Goal: Information Seeking & Learning: Learn about a topic

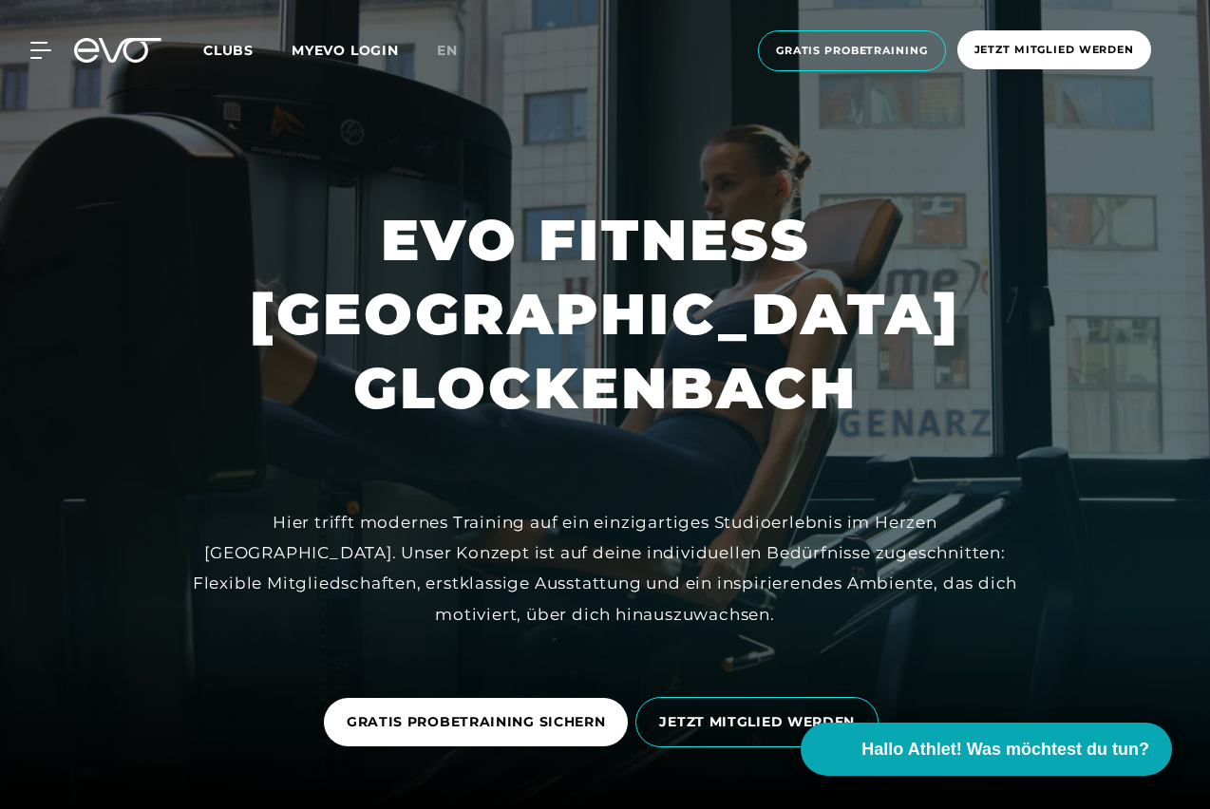
click at [230, 47] on span "Clubs" at bounding box center [228, 50] width 50 height 17
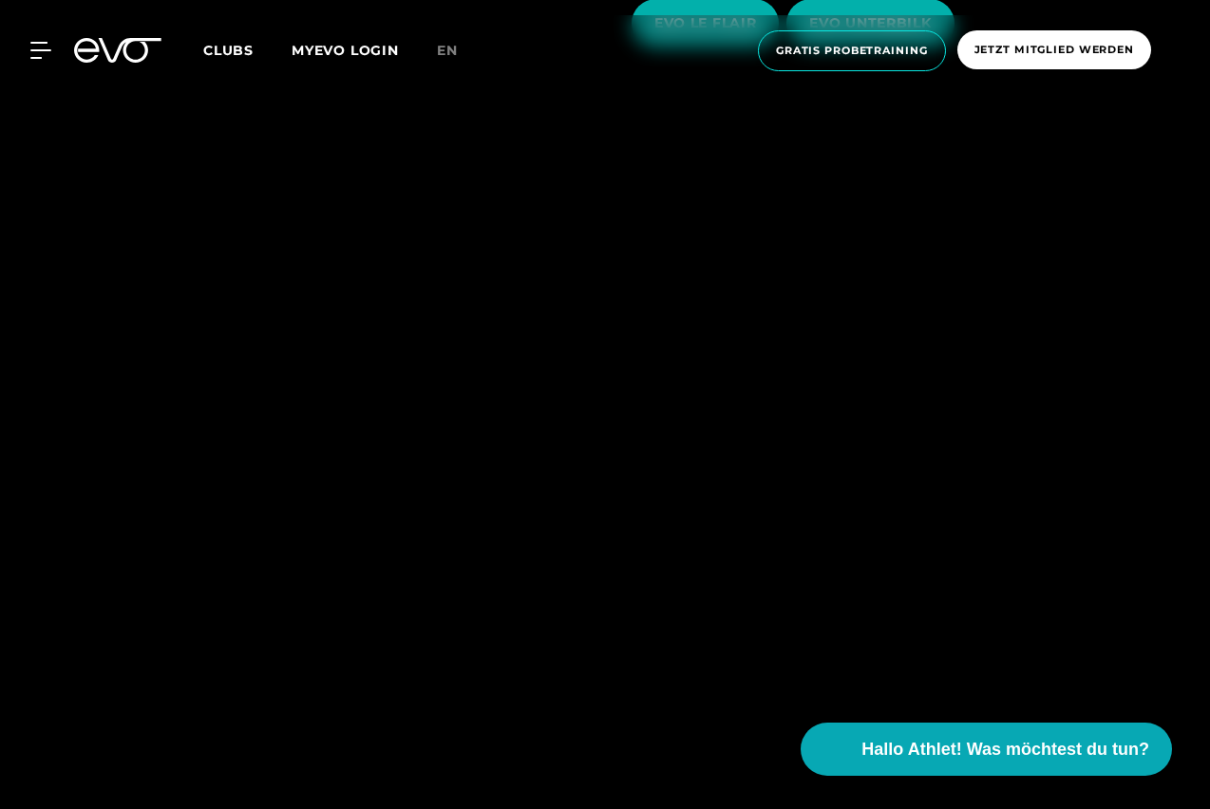
scroll to position [3989, 0]
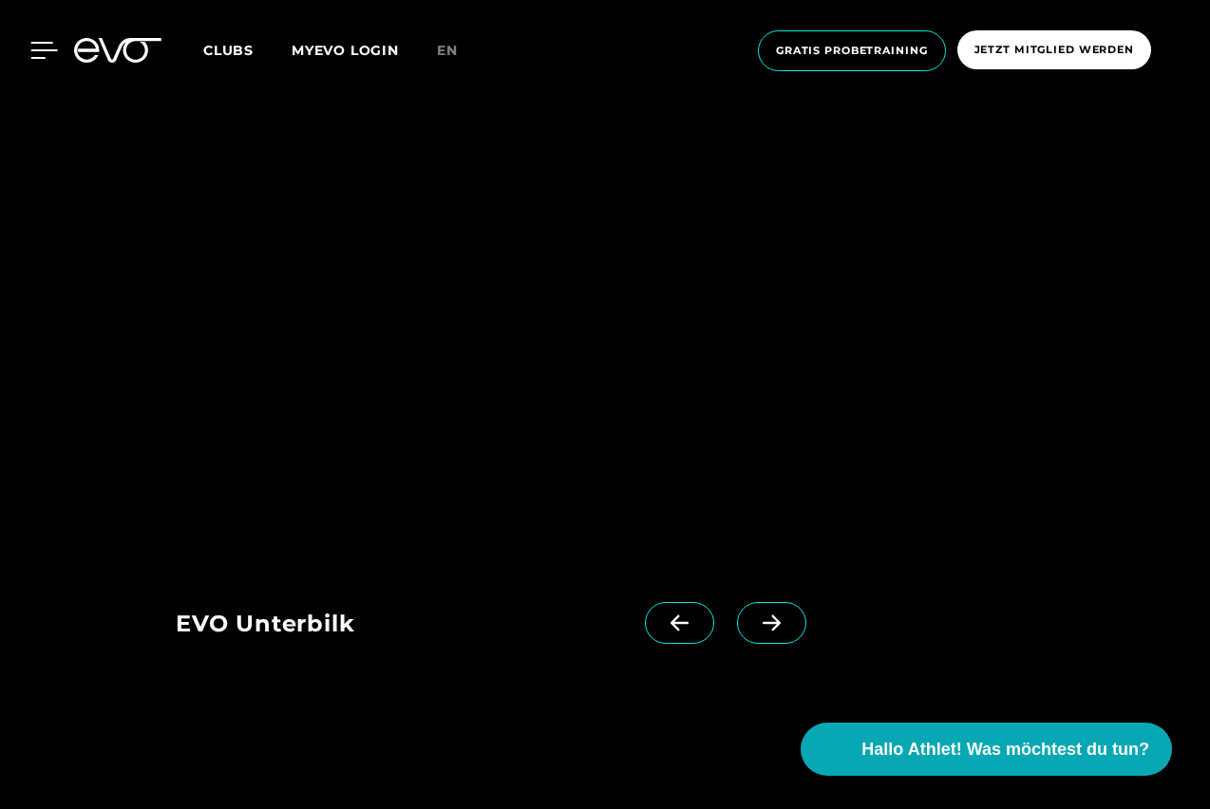
click at [33, 45] on icon at bounding box center [44, 50] width 28 height 17
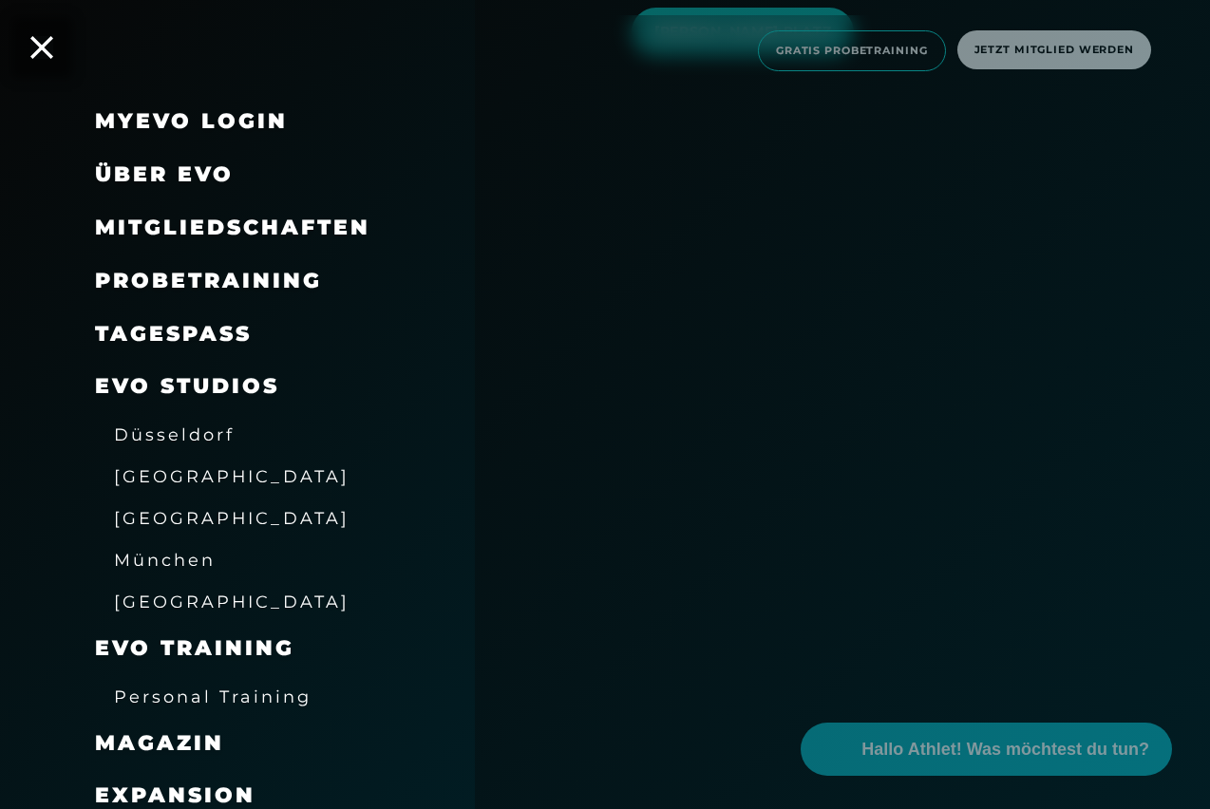
scroll to position [2564, 0]
click at [182, 557] on span "München" at bounding box center [165, 560] width 102 height 20
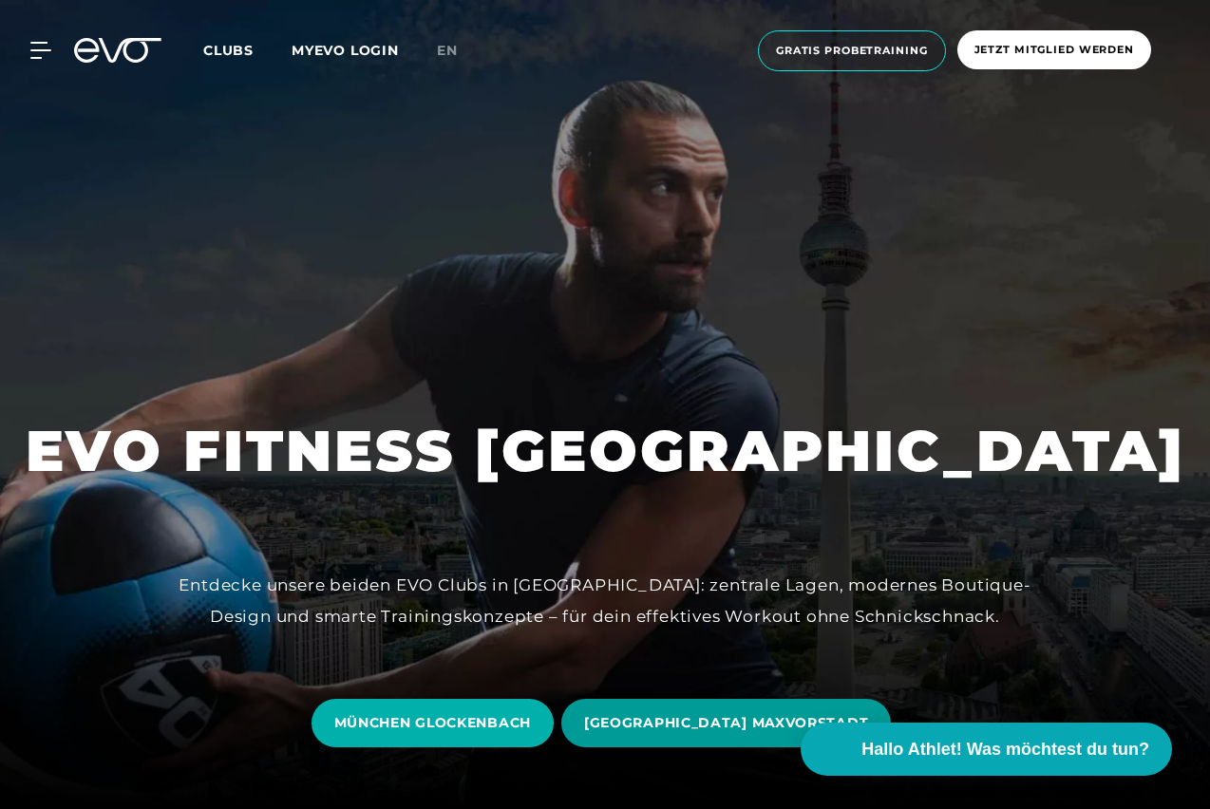
click at [713, 723] on span "[GEOGRAPHIC_DATA] MAXVORSTADT" at bounding box center [726, 723] width 284 height 20
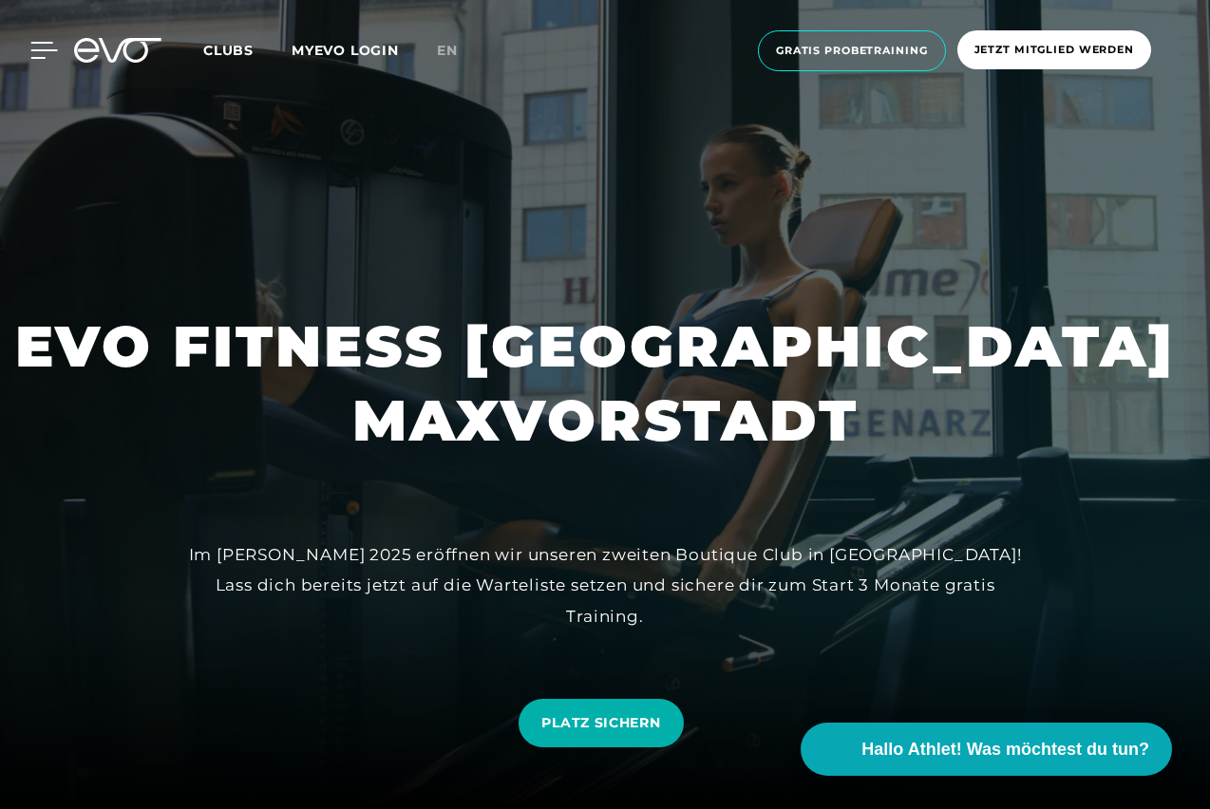
click at [37, 49] on icon at bounding box center [44, 50] width 28 height 17
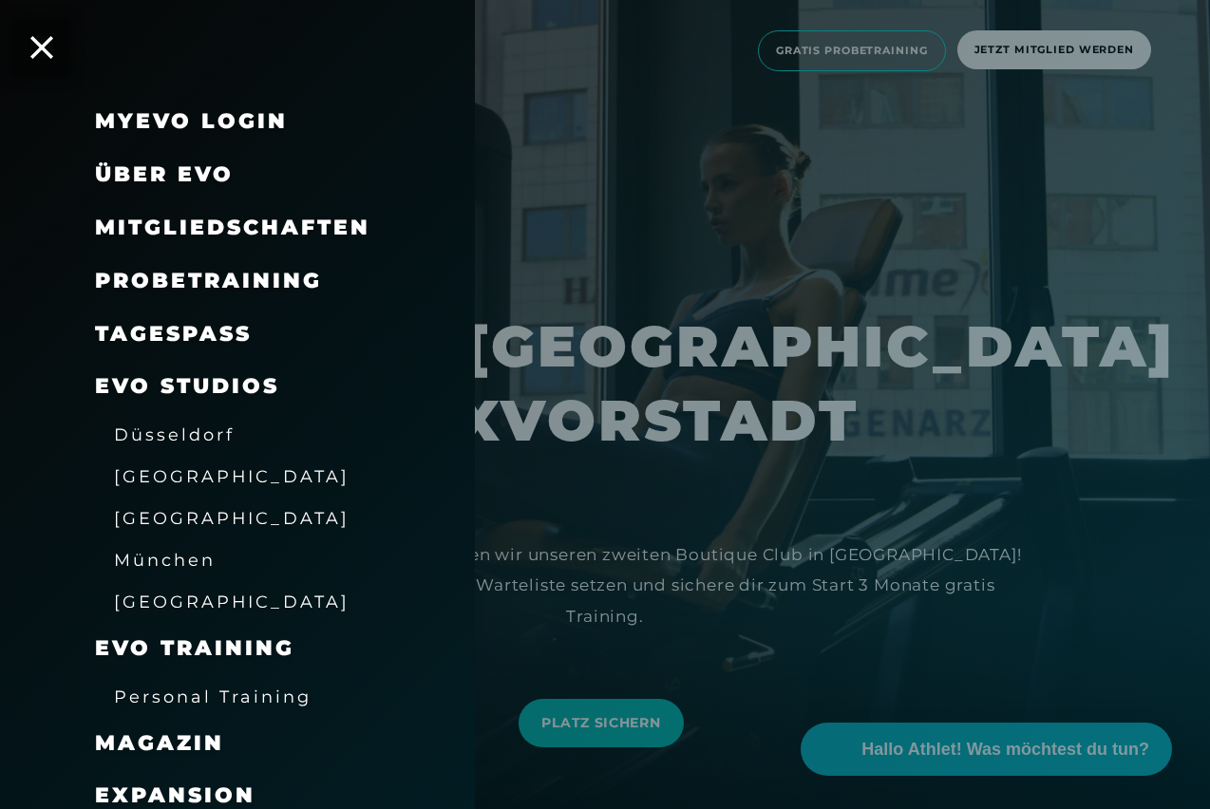
click at [282, 230] on span "Mitgliedschaften" at bounding box center [232, 228] width 275 height 26
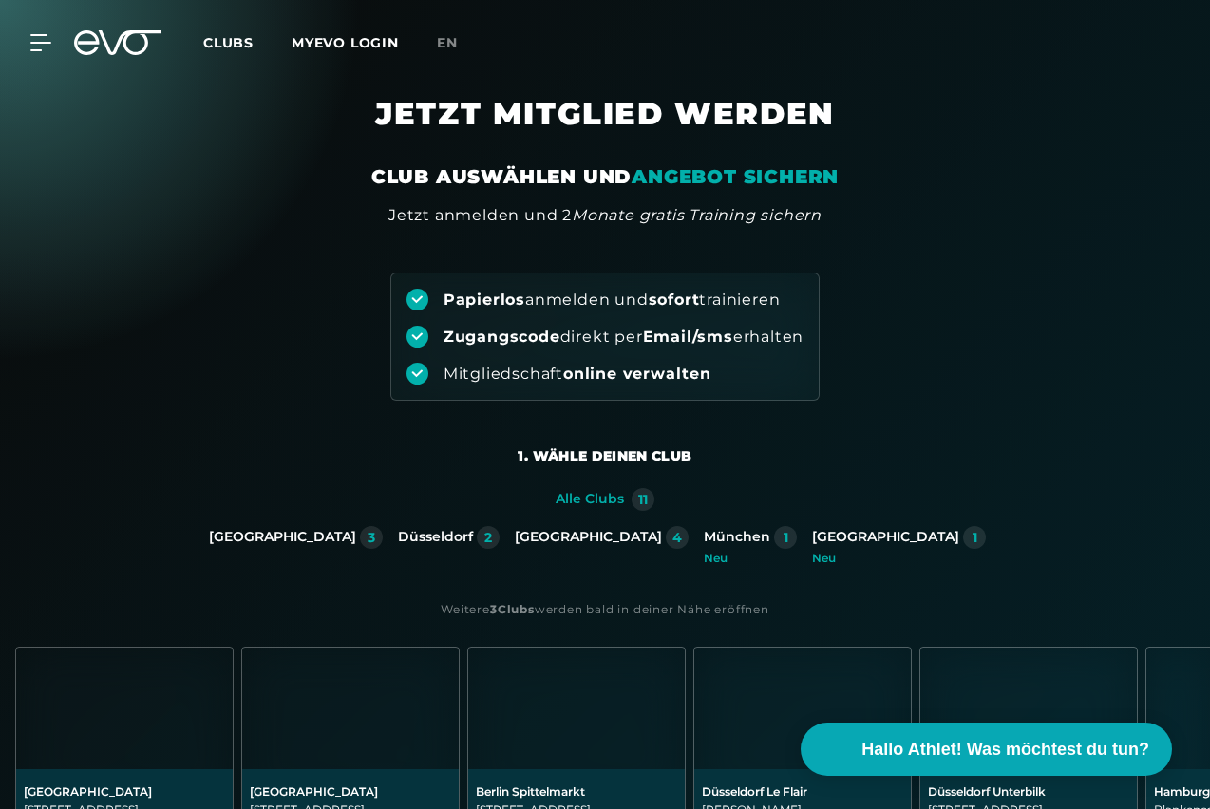
click at [704, 536] on div "München" at bounding box center [737, 537] width 66 height 17
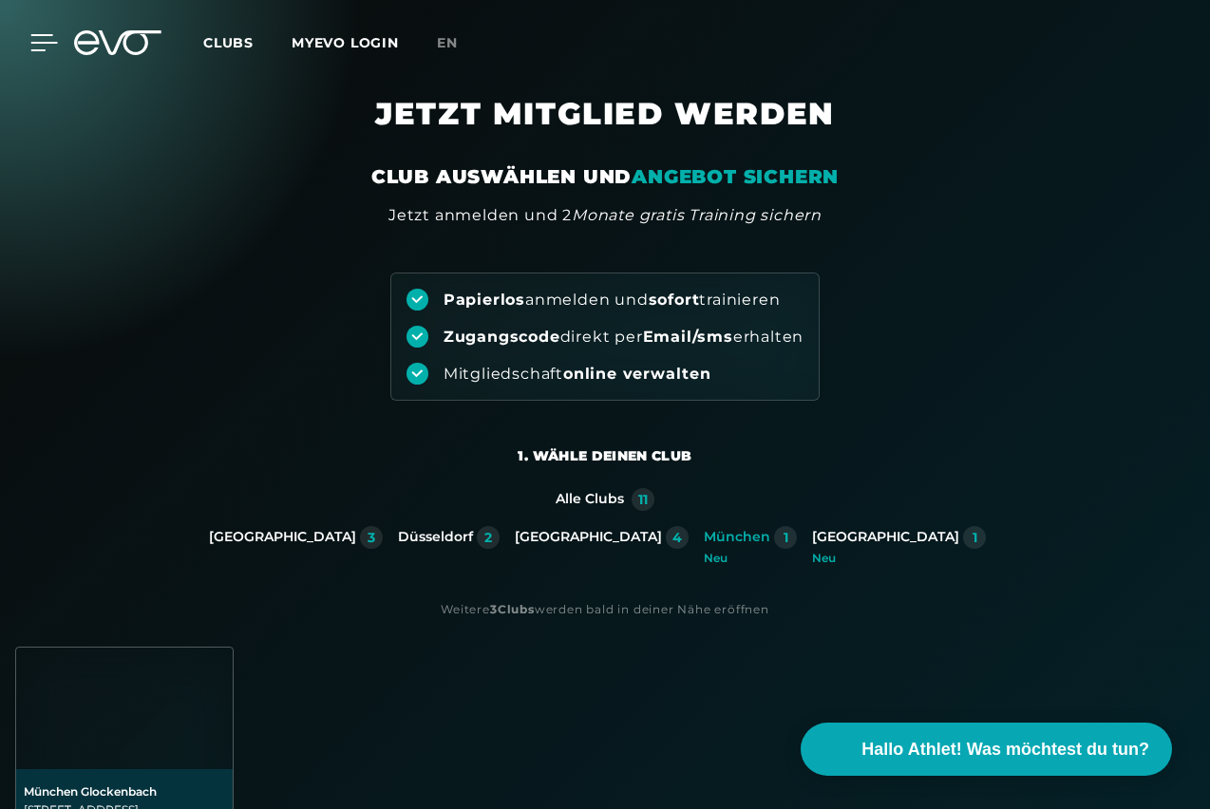
click at [48, 43] on icon at bounding box center [44, 42] width 27 height 15
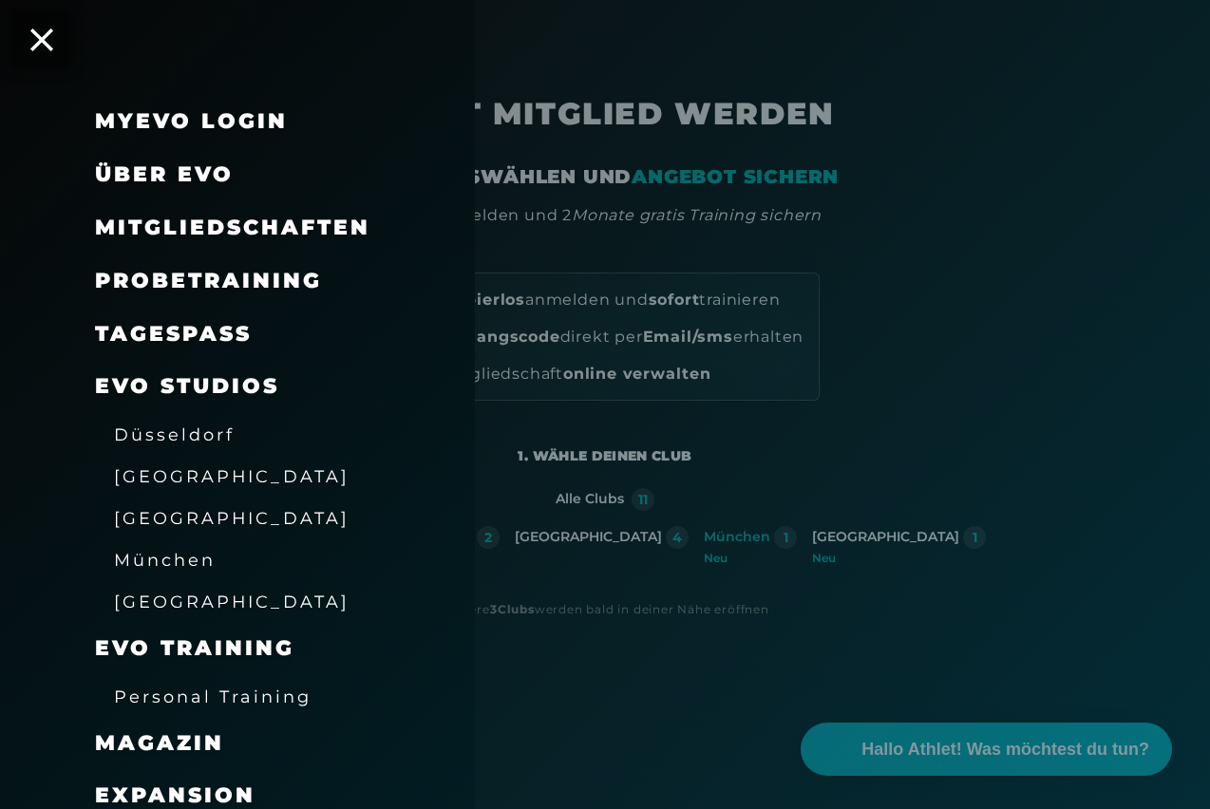
click at [205, 328] on link "TAGESPASS" at bounding box center [173, 334] width 157 height 26
click at [129, 217] on span "Mitgliedschaften" at bounding box center [232, 228] width 275 height 26
click at [308, 228] on span "Mitgliedschaften" at bounding box center [232, 228] width 275 height 26
click at [45, 29] on icon at bounding box center [41, 40] width 25 height 25
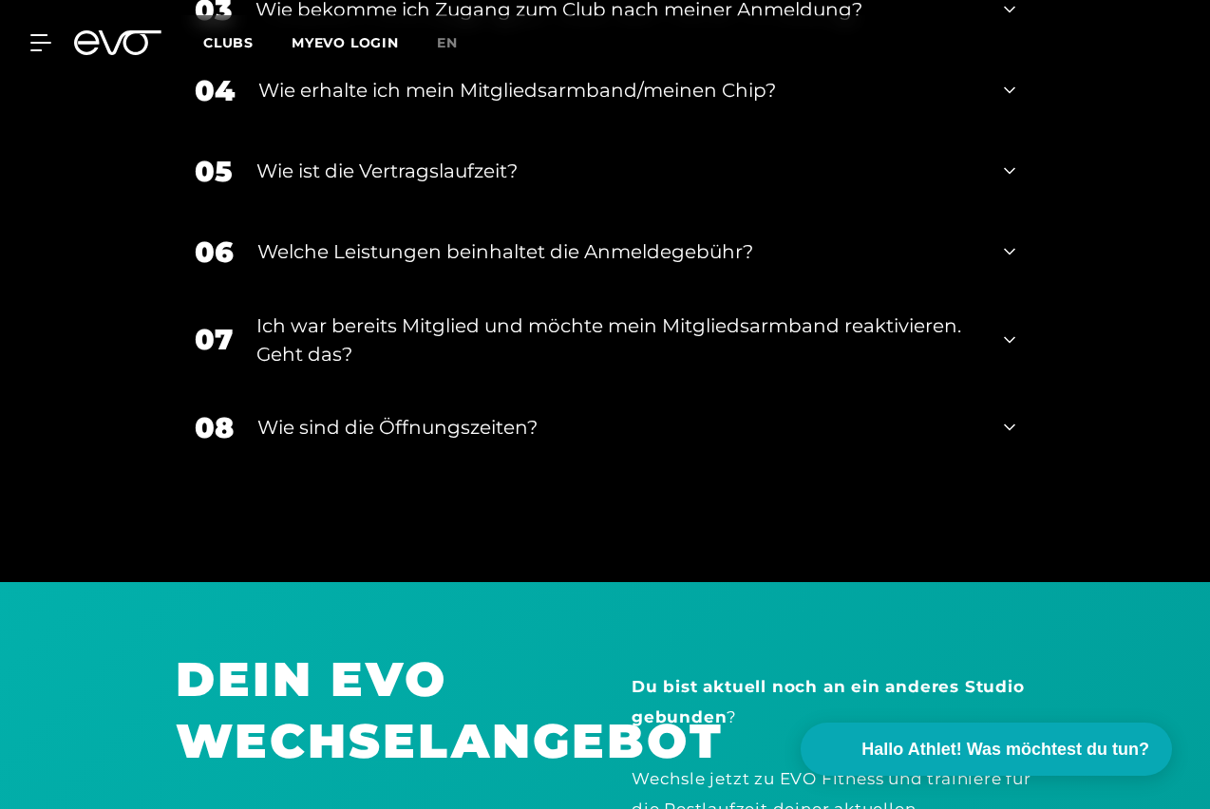
scroll to position [3229, 0]
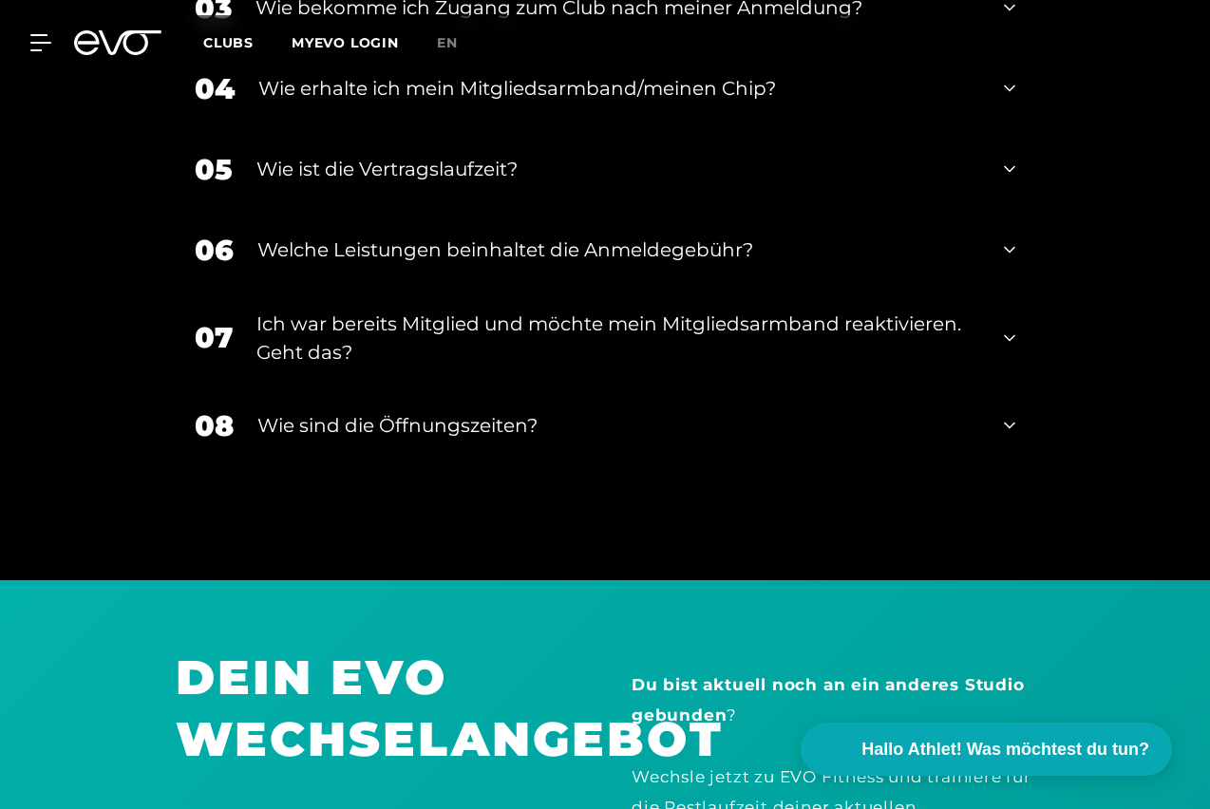
click at [1022, 256] on div "06 Welche Leistungen beinhaltet die Anmeldegebühr?" at bounding box center [605, 250] width 859 height 81
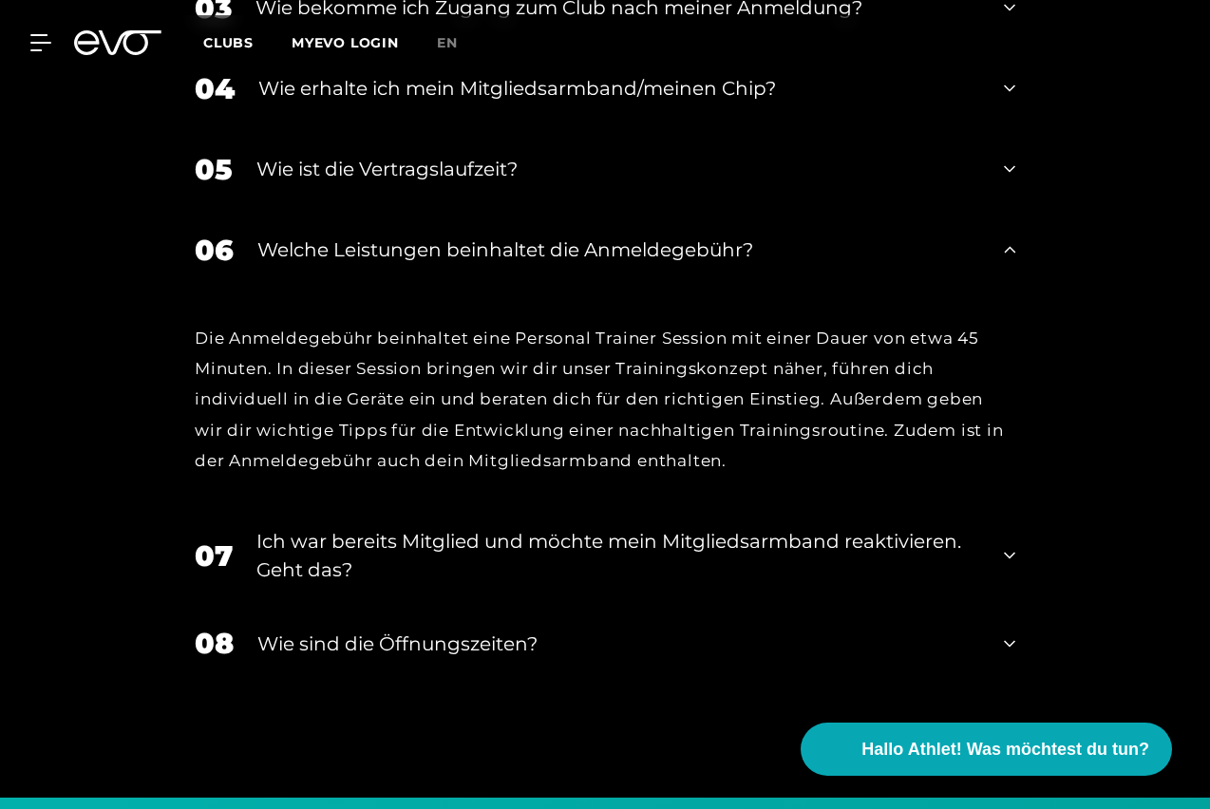
click at [1022, 256] on div "06 Welche Leistungen beinhaltet die Anmeldegebühr?" at bounding box center [605, 250] width 859 height 81
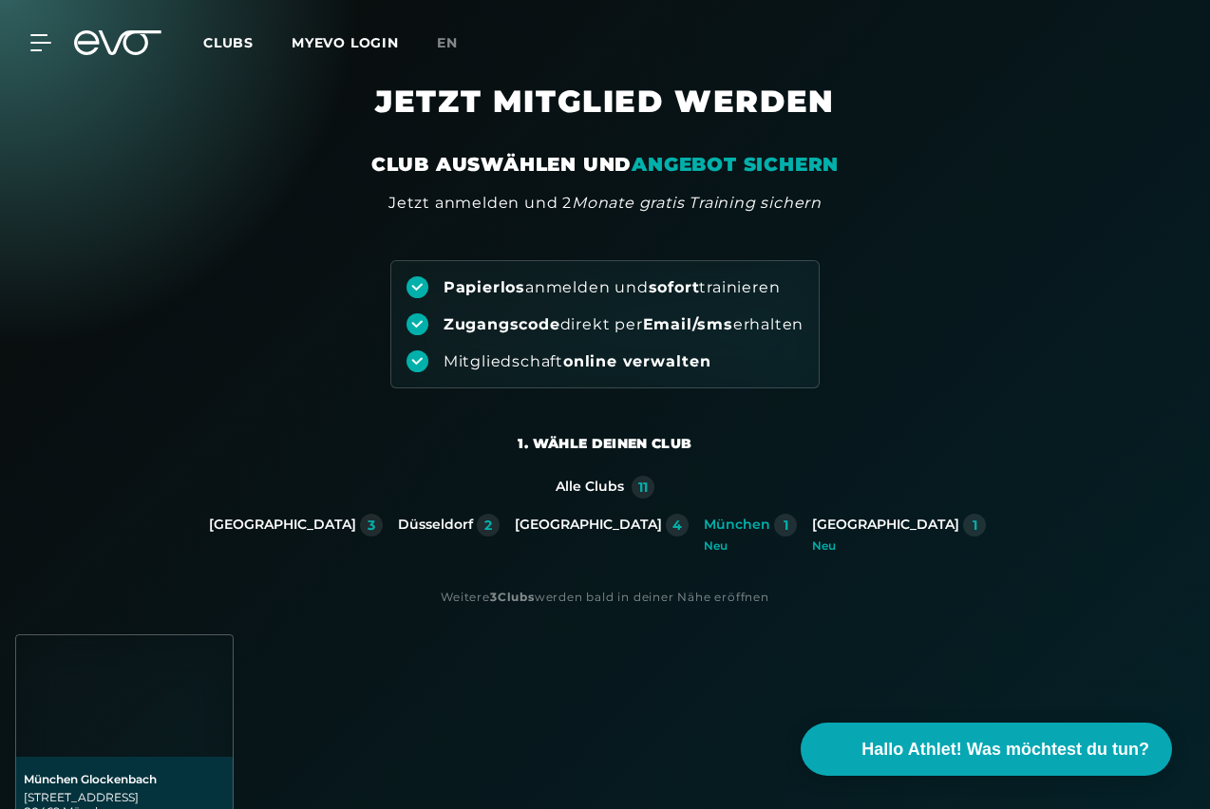
scroll to position [0, 0]
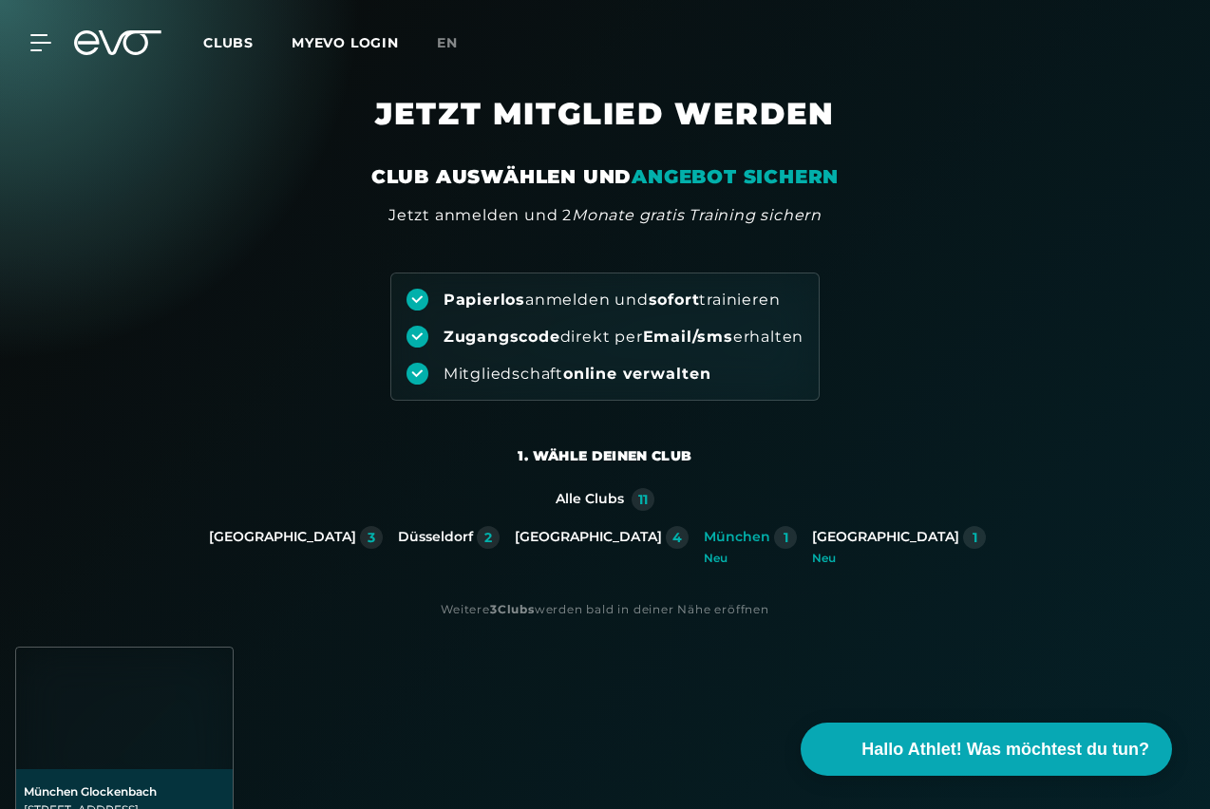
click at [783, 532] on div "1" at bounding box center [785, 537] width 5 height 13
click at [704, 553] on div "Neu" at bounding box center [750, 558] width 93 height 11
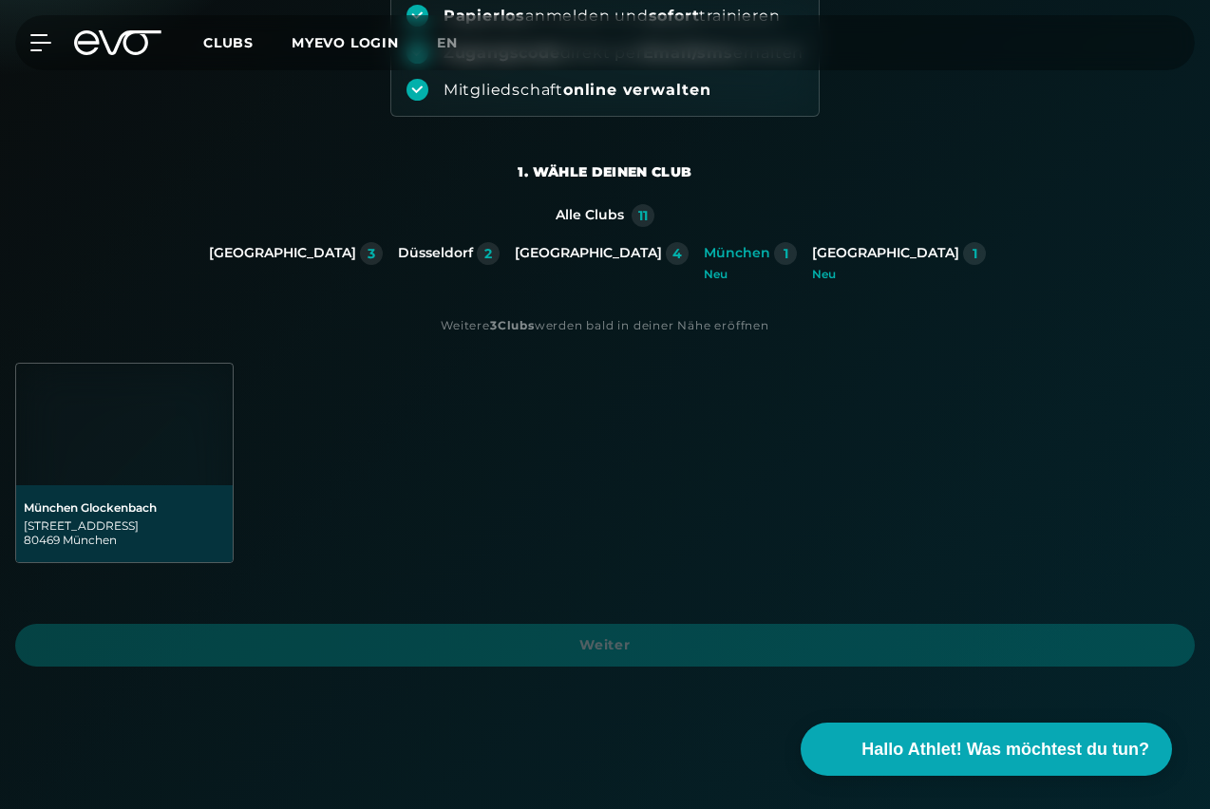
scroll to position [285, 0]
click at [175, 453] on img at bounding box center [124, 424] width 217 height 122
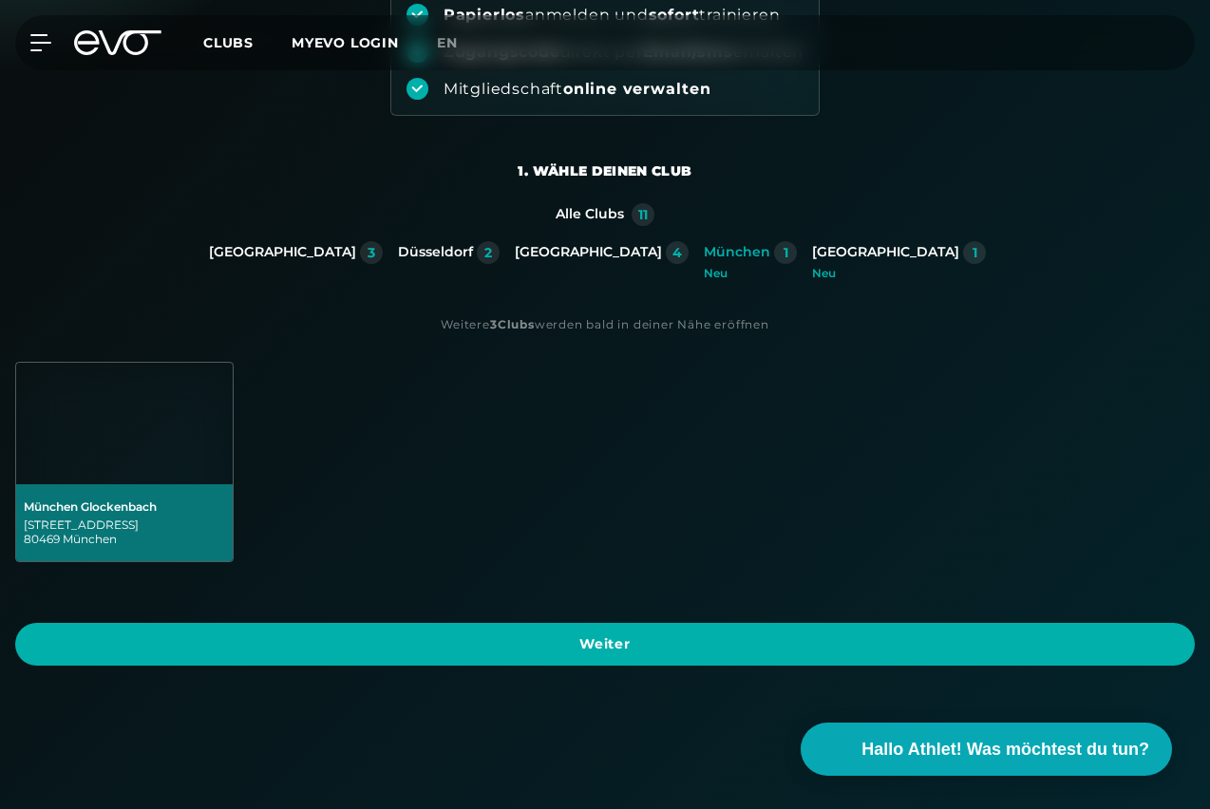
click at [553, 631] on span "Weiter" at bounding box center [604, 644] width 1179 height 43
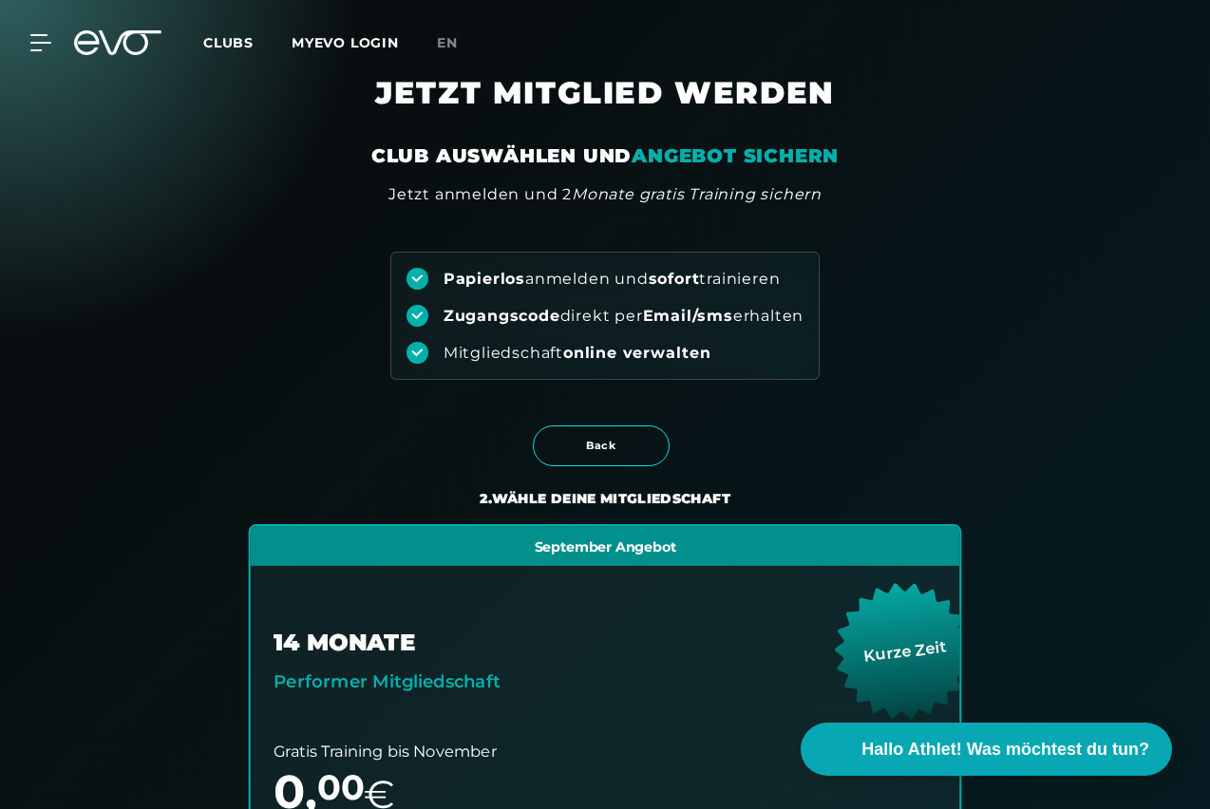
scroll to position [0, 0]
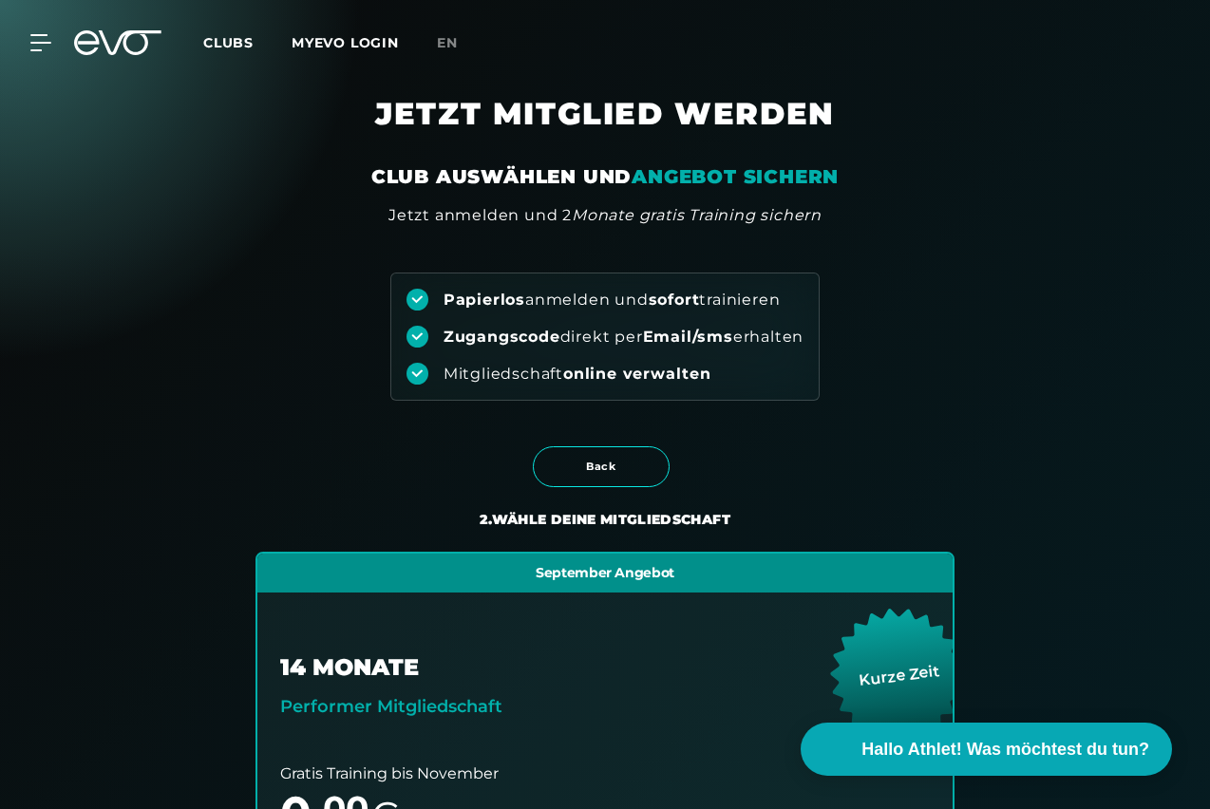
click at [134, 41] on icon at bounding box center [117, 42] width 87 height 25
